Goal: Contribute content

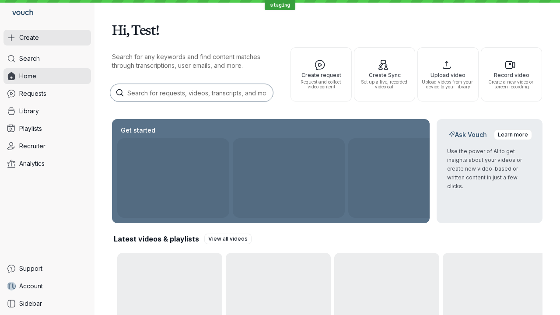
click at [47, 38] on button "Create" at bounding box center [46, 38] width 87 height 16
